Goal: Understand process/instructions

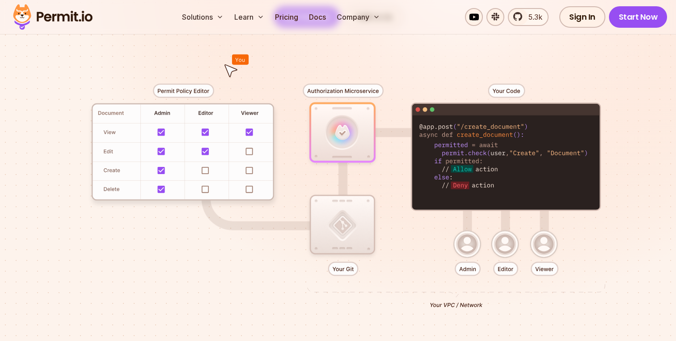
scroll to position [189, 0]
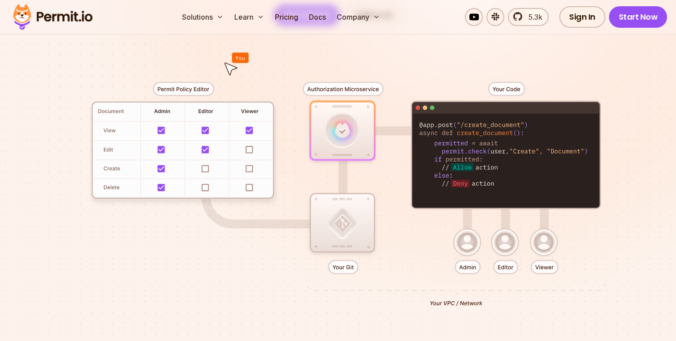
click at [465, 243] on div at bounding box center [338, 190] width 626 height 329
click at [497, 249] on div at bounding box center [338, 190] width 626 height 329
click at [544, 241] on div at bounding box center [338, 190] width 626 height 329
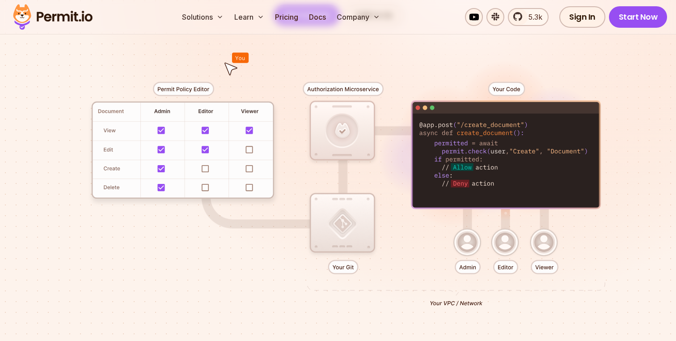
click at [342, 221] on div at bounding box center [338, 190] width 626 height 329
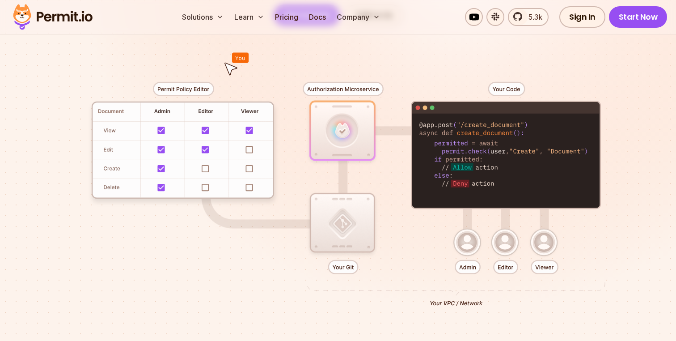
click at [192, 87] on div at bounding box center [338, 190] width 626 height 329
drag, startPoint x: 154, startPoint y: 88, endPoint x: 207, endPoint y: 87, distance: 52.8
click at [208, 87] on div at bounding box center [338, 190] width 626 height 329
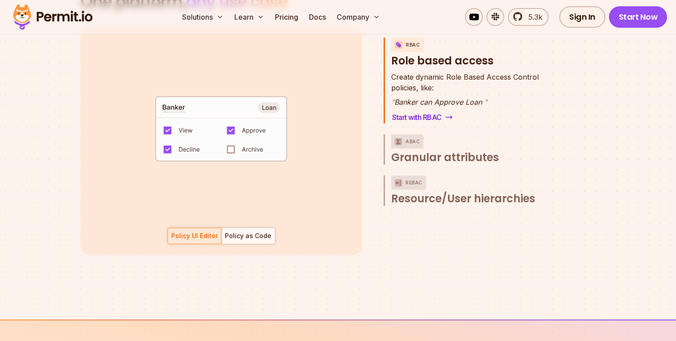
scroll to position [40, 0]
click at [253, 234] on div "default allow := false allow if { some role in data.users[input.user].roles act…" at bounding box center [221, 141] width 282 height 228
click at [253, 230] on div at bounding box center [248, 236] width 54 height 16
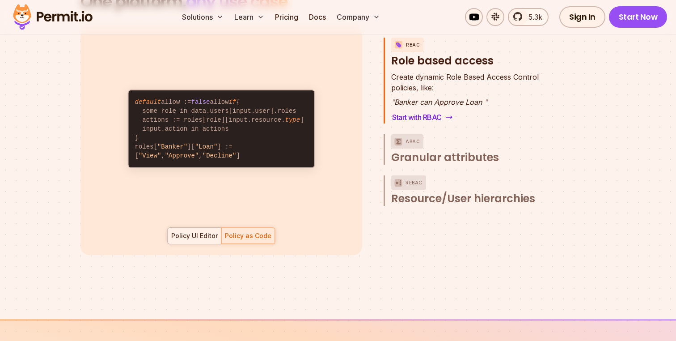
click at [205, 231] on div "Policy UI Editor" at bounding box center [194, 235] width 46 height 9
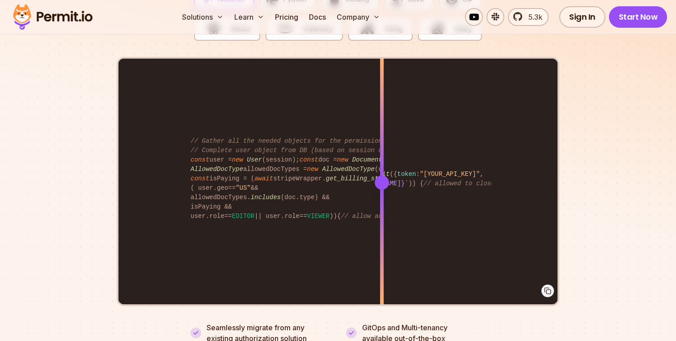
scroll to position [1837, 0]
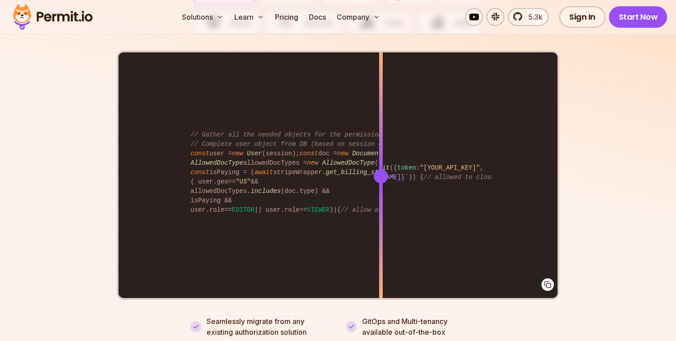
click at [381, 169] on div at bounding box center [381, 176] width 14 height 14
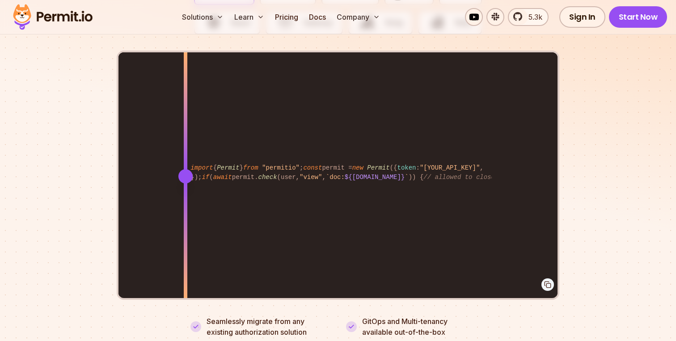
drag, startPoint x: 381, startPoint y: 165, endPoint x: 199, endPoint y: 181, distance: 182.1
click at [187, 181] on div at bounding box center [186, 175] width 4 height 247
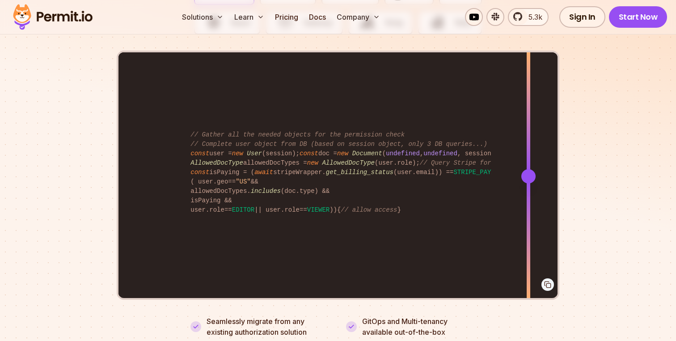
drag, startPoint x: 199, startPoint y: 168, endPoint x: 529, endPoint y: 129, distance: 332.2
click at [529, 129] on div at bounding box center [529, 175] width 4 height 247
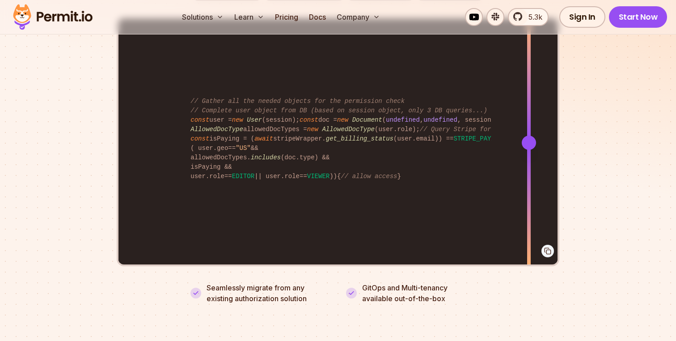
scroll to position [1876, 0]
